Goal: Use online tool/utility: Utilize a website feature to perform a specific function

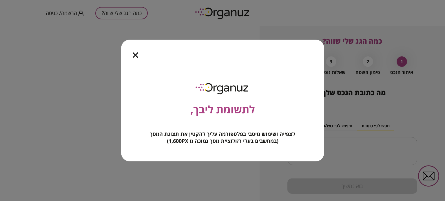
click at [136, 56] on icon "button" at bounding box center [136, 55] width 6 height 6
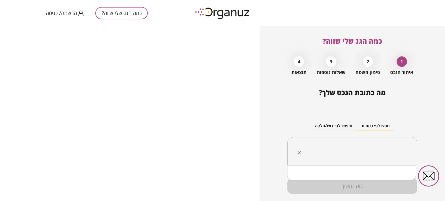
click at [368, 145] on input "text" at bounding box center [355, 151] width 112 height 14
type input "****"
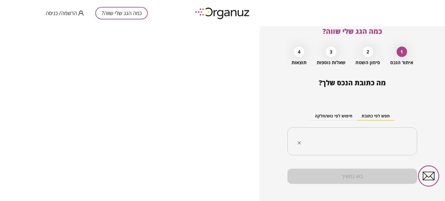
scroll to position [15, 0]
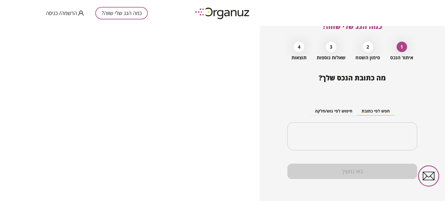
click at [360, 168] on div "בוא נמשיך" at bounding box center [352, 171] width 130 height 15
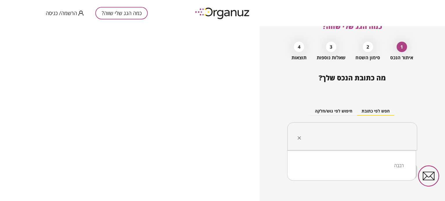
click at [364, 140] on input "text" at bounding box center [355, 137] width 112 height 14
click at [338, 111] on button "חיפוש לפי גוש/חלקה" at bounding box center [333, 111] width 47 height 9
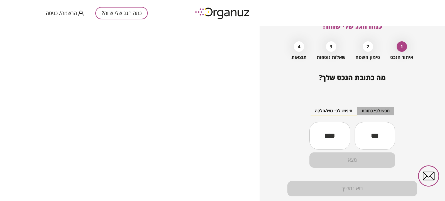
click at [368, 111] on button "חפש לפי כתובת" at bounding box center [375, 111] width 37 height 9
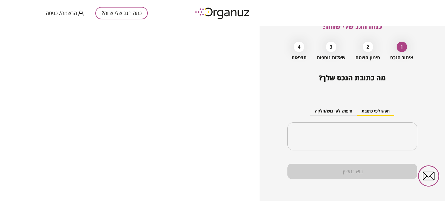
click at [367, 48] on div "2" at bounding box center [368, 47] width 10 height 10
click at [380, 136] on input "text" at bounding box center [355, 137] width 112 height 14
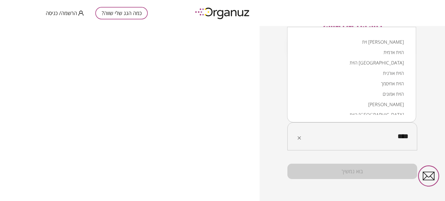
click at [406, 135] on input "****" at bounding box center [355, 137] width 112 height 14
type input "*"
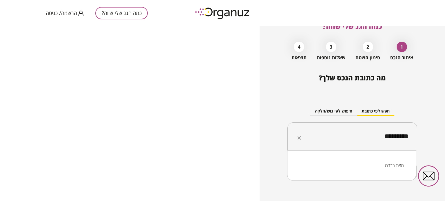
click at [382, 164] on li "הזית רבבה" at bounding box center [352, 166] width 114 height 10
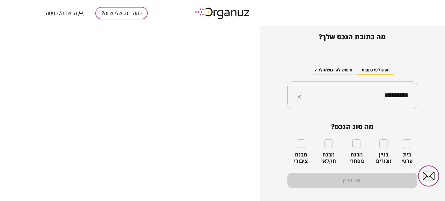
scroll to position [63, 0]
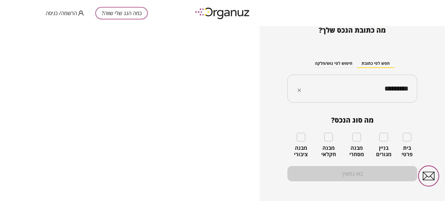
type input "*********"
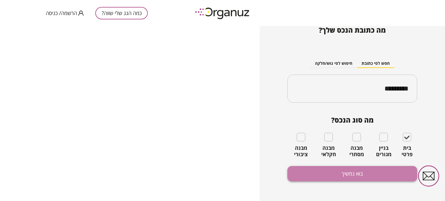
click at [369, 172] on button "בוא נמשיך" at bounding box center [352, 173] width 130 height 15
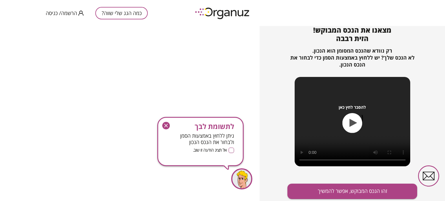
click at [166, 125] on icon "button" at bounding box center [165, 125] width 3 height 3
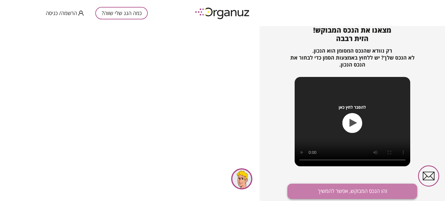
click at [369, 194] on button "זהו הנכס המבוקש, אפשר להמשיך" at bounding box center [352, 191] width 130 height 15
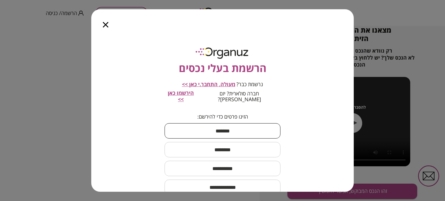
click at [250, 128] on input "text" at bounding box center [223, 131] width 116 height 17
type input "****"
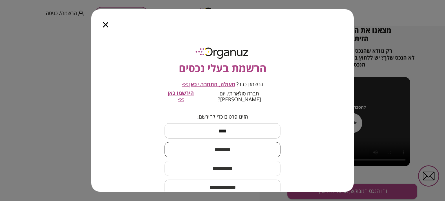
click at [231, 141] on input "text" at bounding box center [223, 149] width 116 height 17
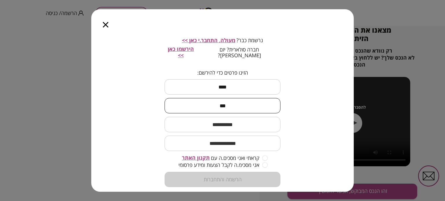
scroll to position [49, 0]
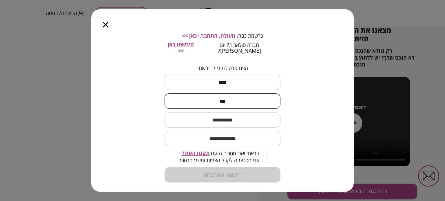
type input "***"
click at [233, 118] on input "text" at bounding box center [223, 120] width 116 height 17
type input "**********"
click at [247, 134] on input "email" at bounding box center [223, 138] width 116 height 17
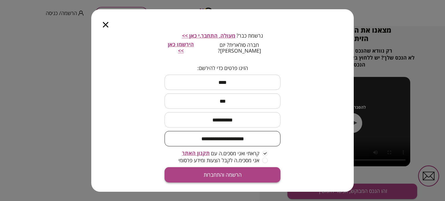
type input "**********"
click at [238, 167] on button "הרשמה והתחברות" at bounding box center [223, 174] width 116 height 15
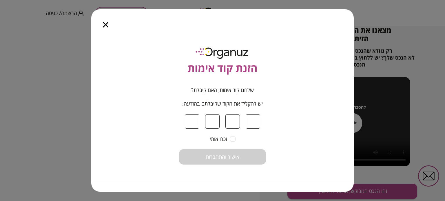
type input "*"
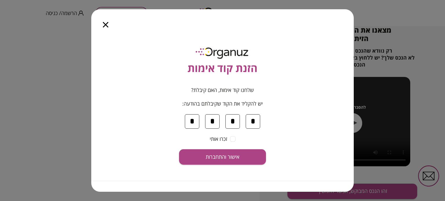
type input "*"
click at [179, 149] on button "אישור והתחברות" at bounding box center [222, 156] width 87 height 15
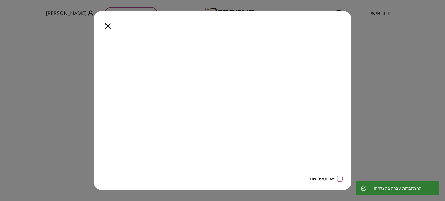
click at [109, 27] on icon "button" at bounding box center [108, 26] width 6 height 6
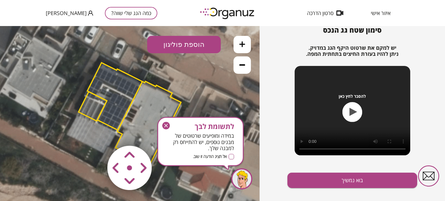
click at [241, 66] on icon at bounding box center [242, 65] width 6 height 6
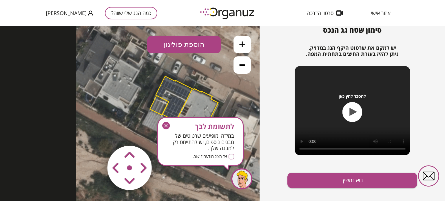
drag, startPoint x: 152, startPoint y: 92, endPoint x: 207, endPoint y: 89, distance: 54.3
click at [207, 89] on icon at bounding box center [184, 109] width 217 height 217
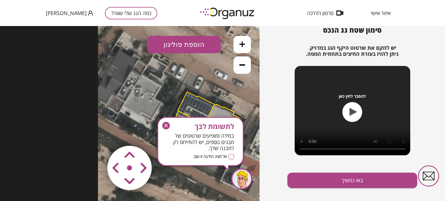
drag, startPoint x: 149, startPoint y: 102, endPoint x: 163, endPoint y: 111, distance: 16.9
click at [163, 111] on icon at bounding box center [206, 125] width 217 height 217
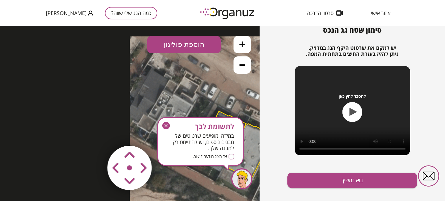
drag, startPoint x: 126, startPoint y: 91, endPoint x: 164, endPoint y: 101, distance: 39.2
click at [164, 101] on icon at bounding box center [238, 145] width 217 height 217
click at [95, 134] on area at bounding box center [95, 134] width 0 height 0
click at [246, 67] on button at bounding box center [242, 64] width 17 height 17
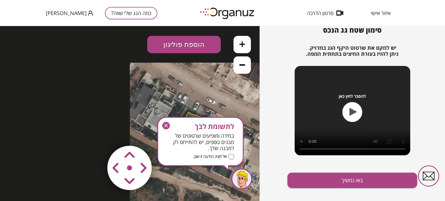
click at [240, 66] on icon at bounding box center [242, 65] width 6 height 6
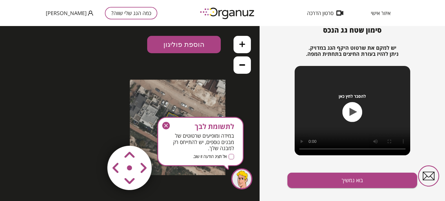
click at [247, 63] on button at bounding box center [242, 64] width 17 height 17
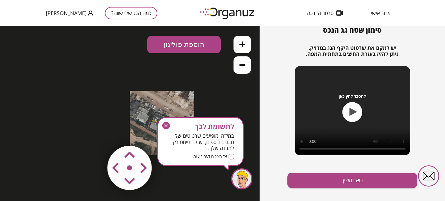
click at [165, 123] on icon "button" at bounding box center [166, 126] width 8 height 8
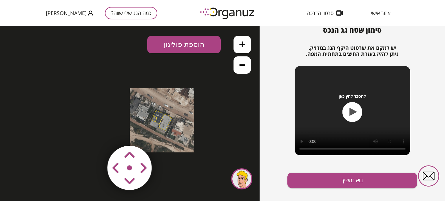
drag, startPoint x: 142, startPoint y: 116, endPoint x: 171, endPoint y: 114, distance: 29.1
click at [171, 114] on icon at bounding box center [162, 120] width 64 height 64
click at [128, 167] on img at bounding box center [129, 168] width 69 height 69
click at [95, 134] on area at bounding box center [95, 134] width 0 height 0
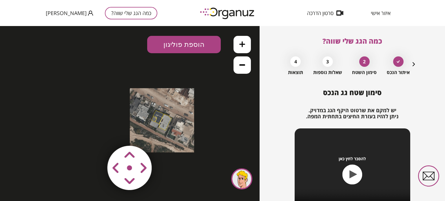
click at [413, 63] on icon "button" at bounding box center [413, 64] width 7 height 7
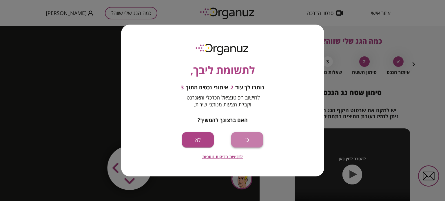
click at [239, 140] on button "כן" at bounding box center [247, 139] width 32 height 15
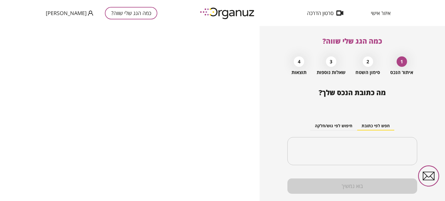
click at [368, 61] on div "2" at bounding box center [368, 61] width 10 height 10
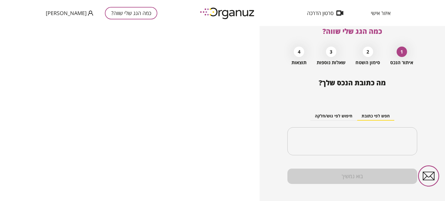
scroll to position [15, 0]
